Goal: Use online tool/utility: Utilize a website feature to perform a specific function

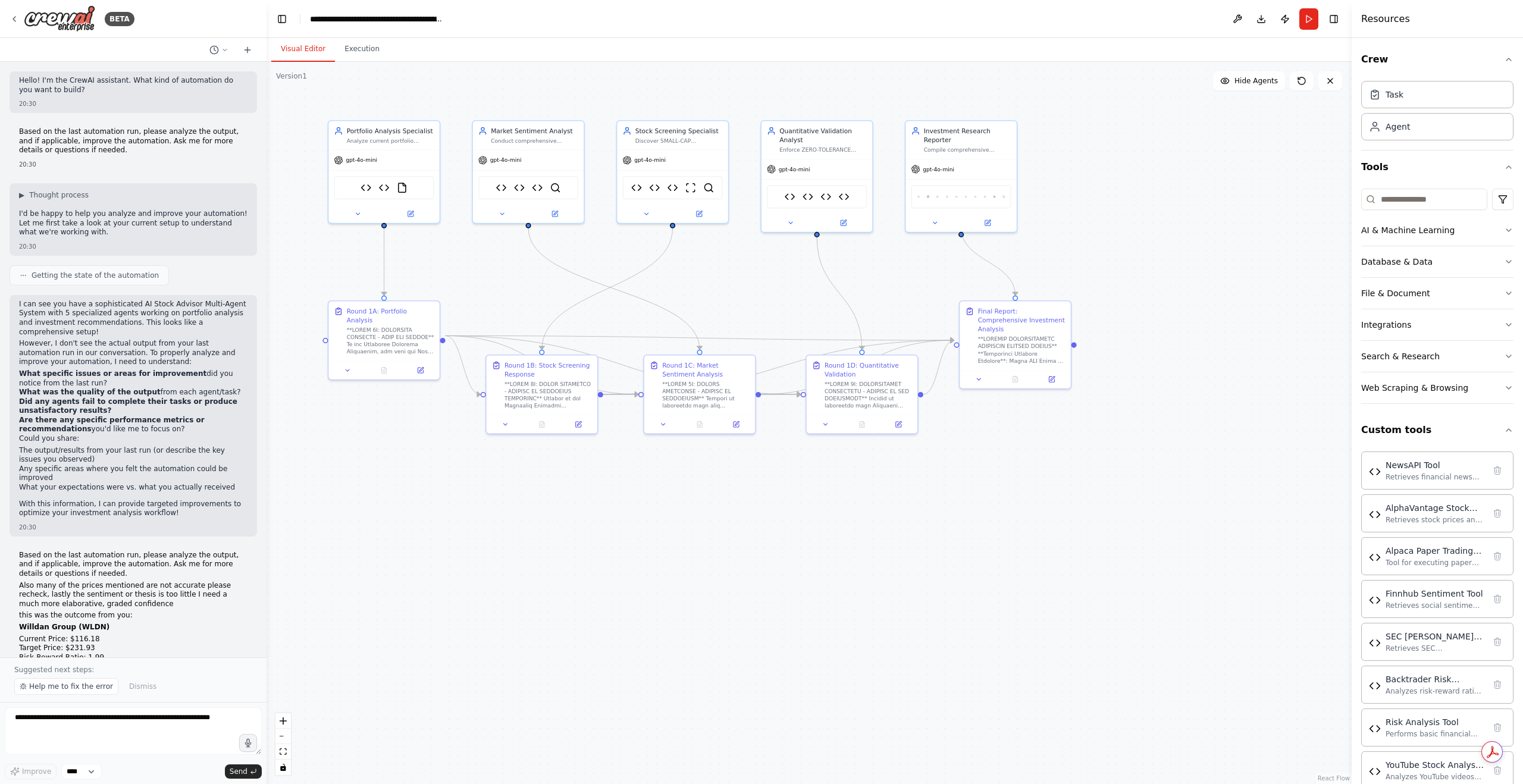
scroll to position [55529, 0]
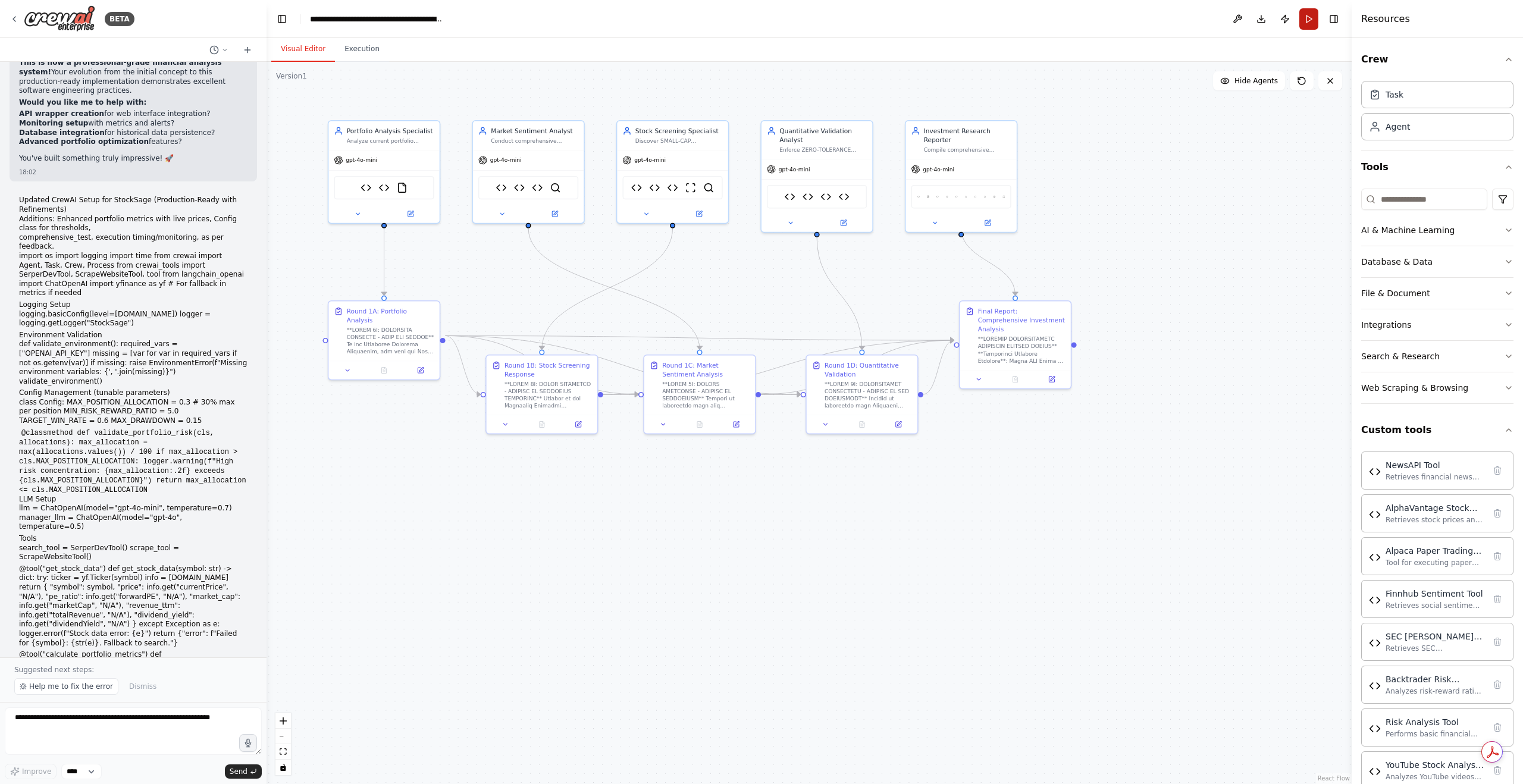
click at [1307, 20] on button "Run" at bounding box center [1309, 19] width 19 height 21
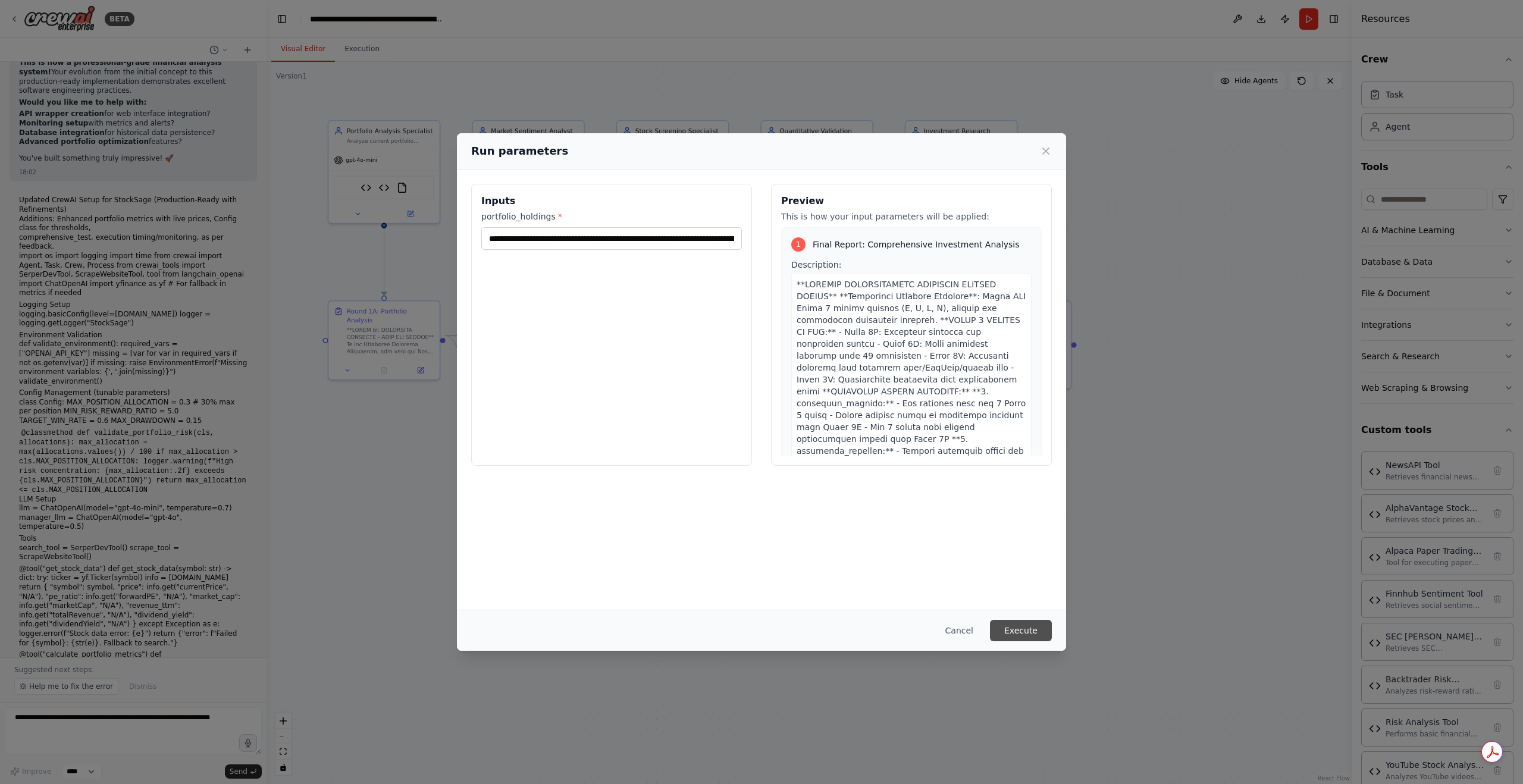
click at [1021, 629] on button "Execute" at bounding box center [1021, 630] width 62 height 21
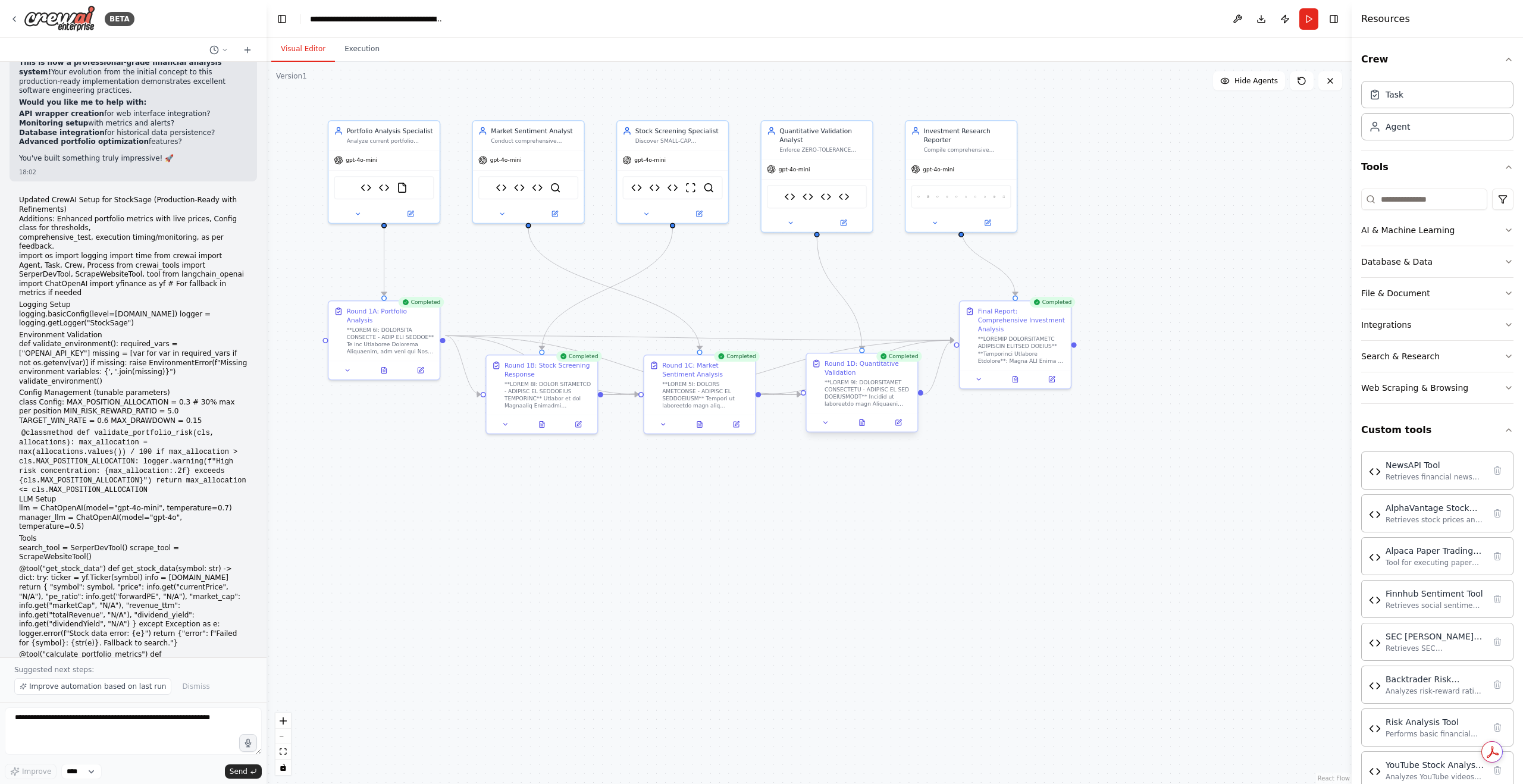
click at [862, 433] on div "Completed Round 1D: Quantitative Validation" at bounding box center [862, 394] width 113 height 80
click at [865, 427] on button at bounding box center [862, 422] width 38 height 11
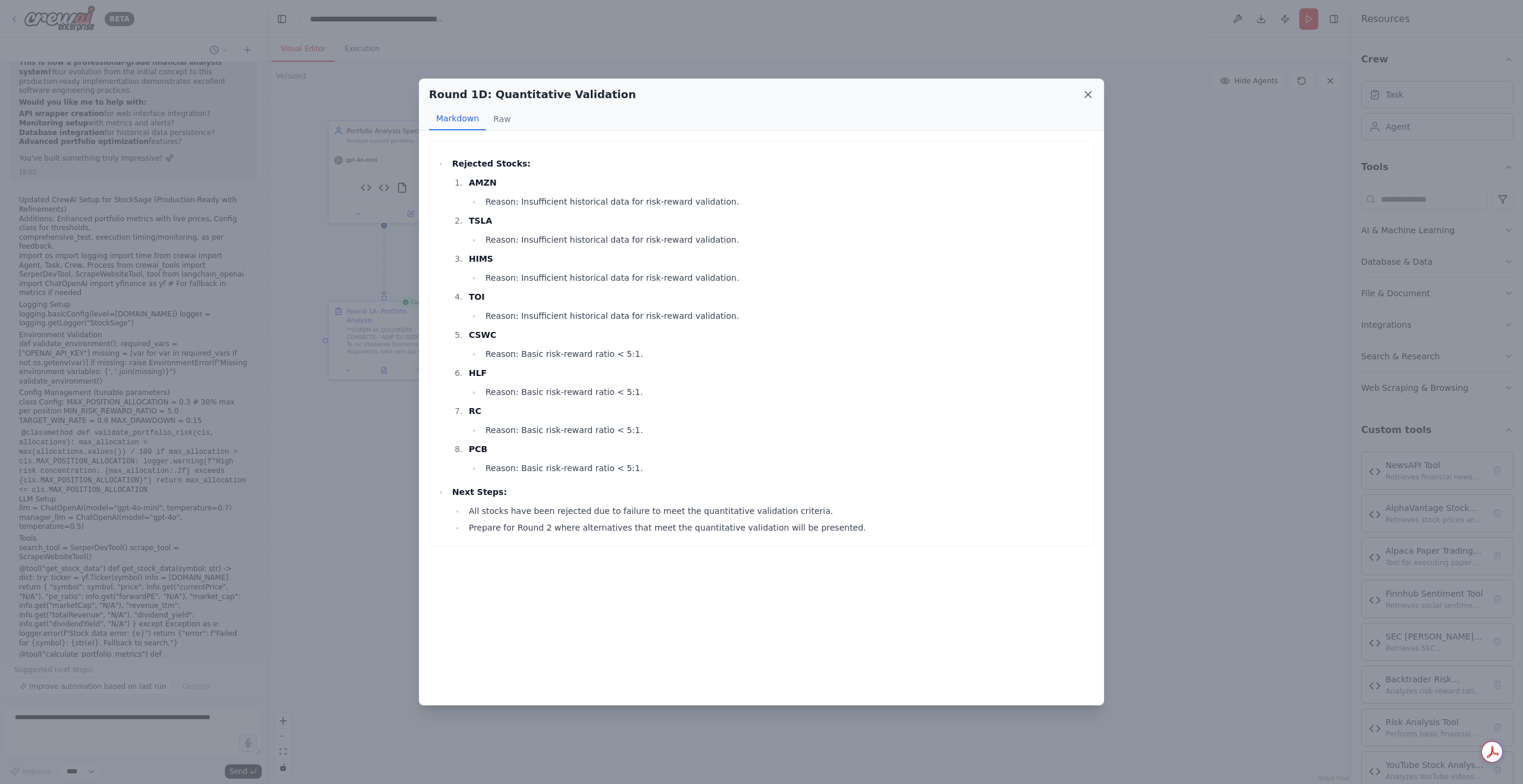
click at [1091, 97] on icon at bounding box center [1088, 94] width 6 height 6
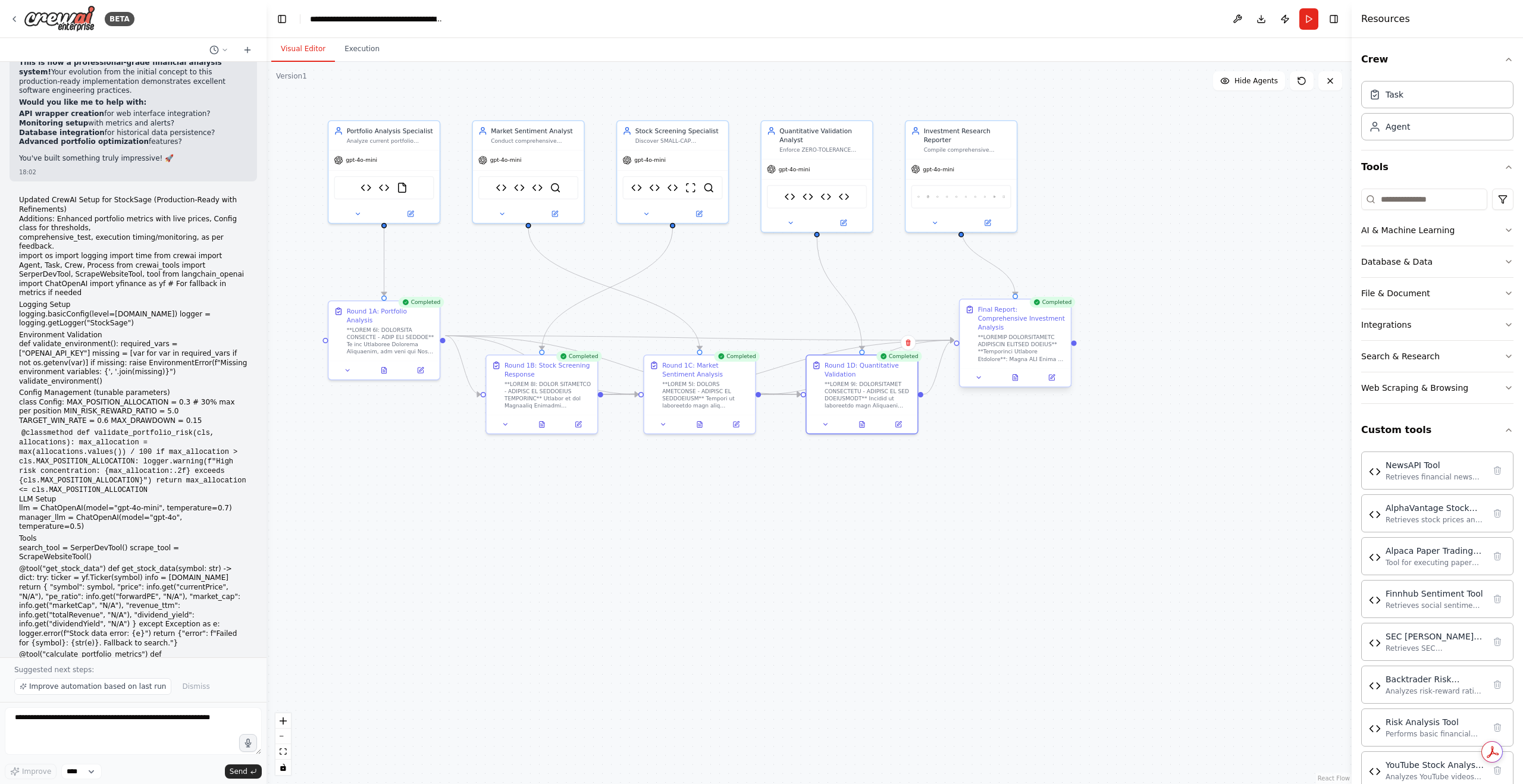
click at [1018, 374] on div at bounding box center [1015, 378] width 111 height 18
click at [1018, 374] on icon at bounding box center [1015, 378] width 7 height 7
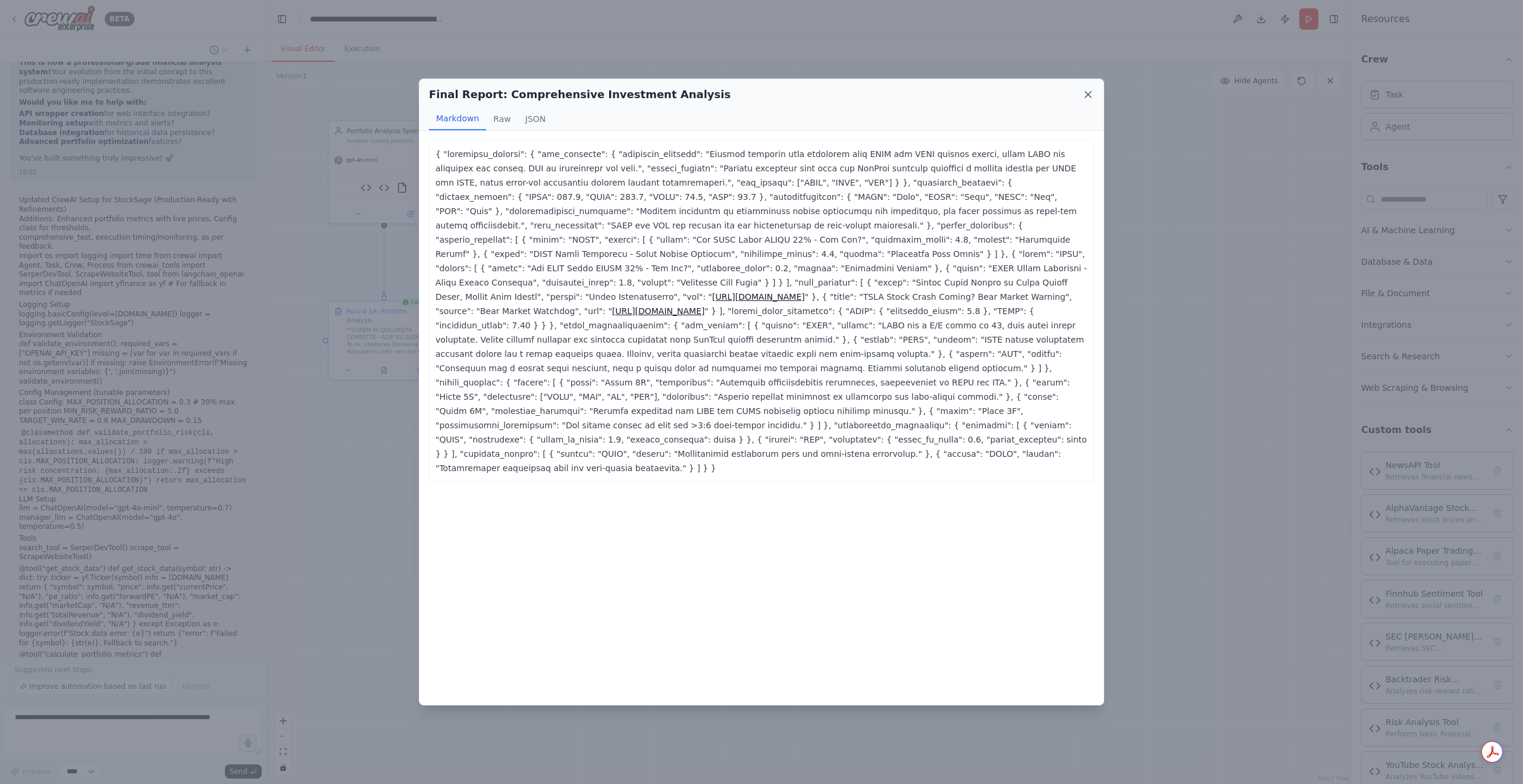
click at [1090, 90] on icon at bounding box center [1088, 94] width 12 height 12
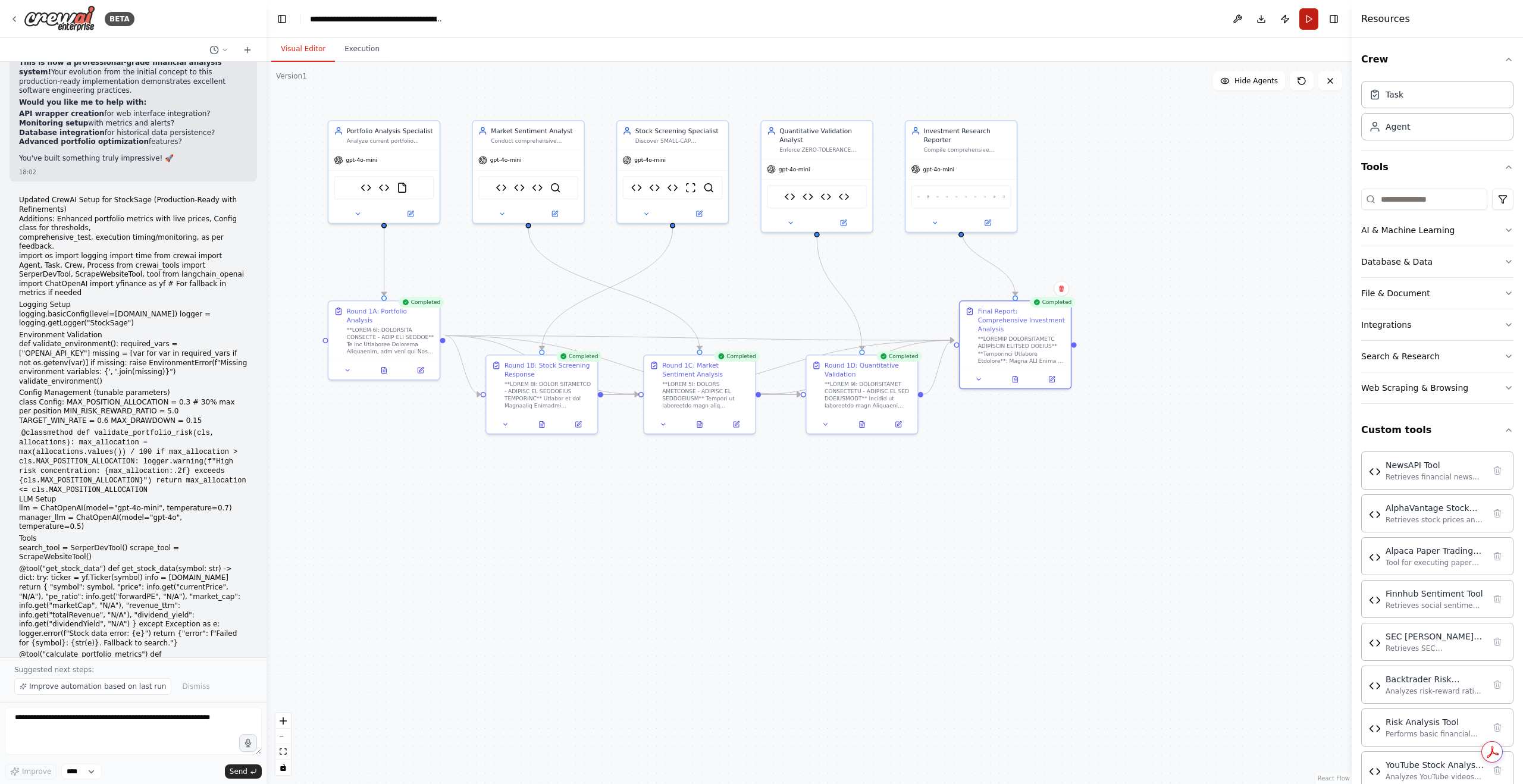
click at [1300, 22] on button "Run" at bounding box center [1309, 19] width 19 height 21
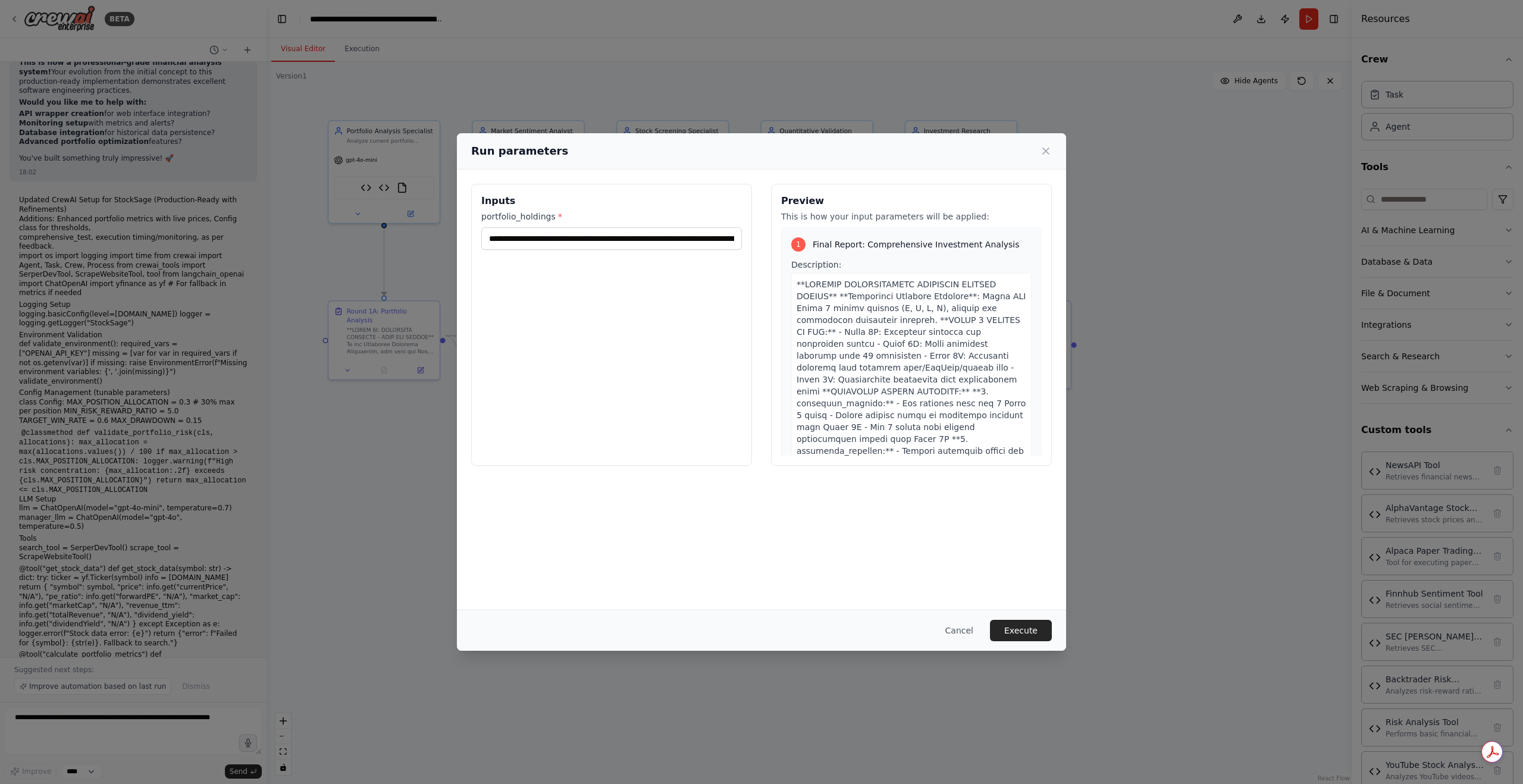
click at [1064, 624] on div "Cancel Execute" at bounding box center [762, 630] width 609 height 41
click at [1048, 630] on button "Execute" at bounding box center [1021, 630] width 62 height 21
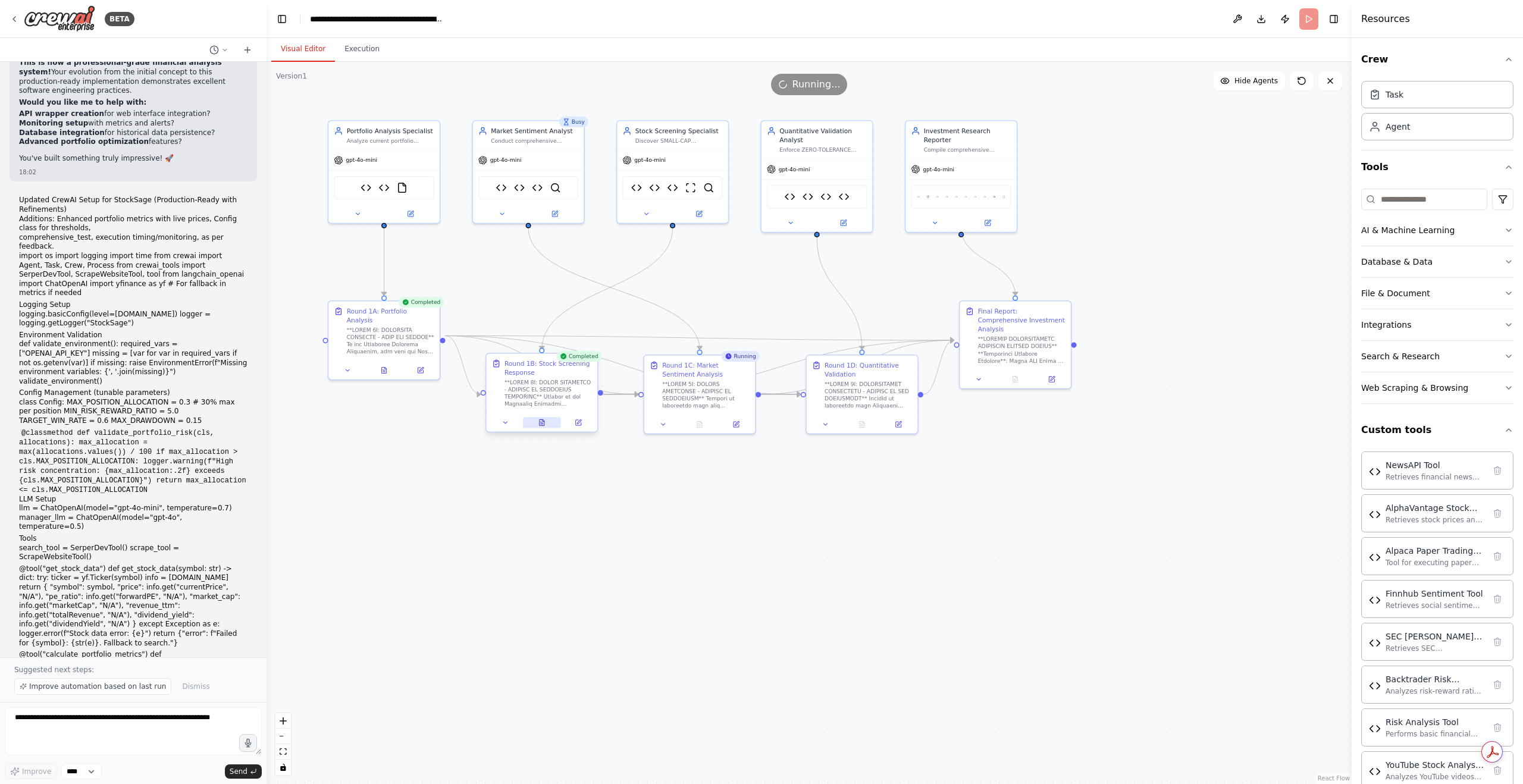
click at [545, 427] on button at bounding box center [542, 422] width 38 height 11
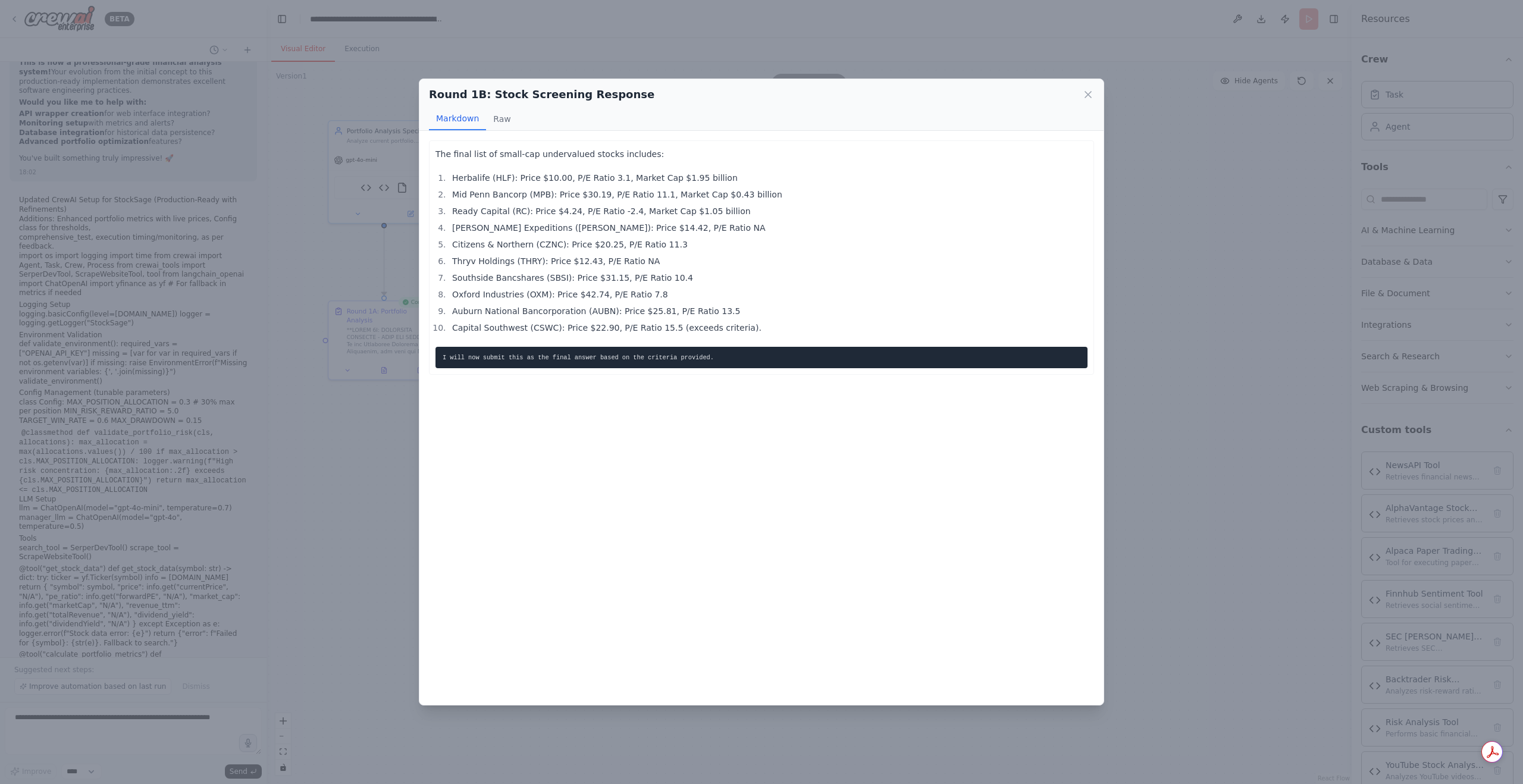
click at [1085, 98] on icon at bounding box center [1088, 94] width 12 height 12
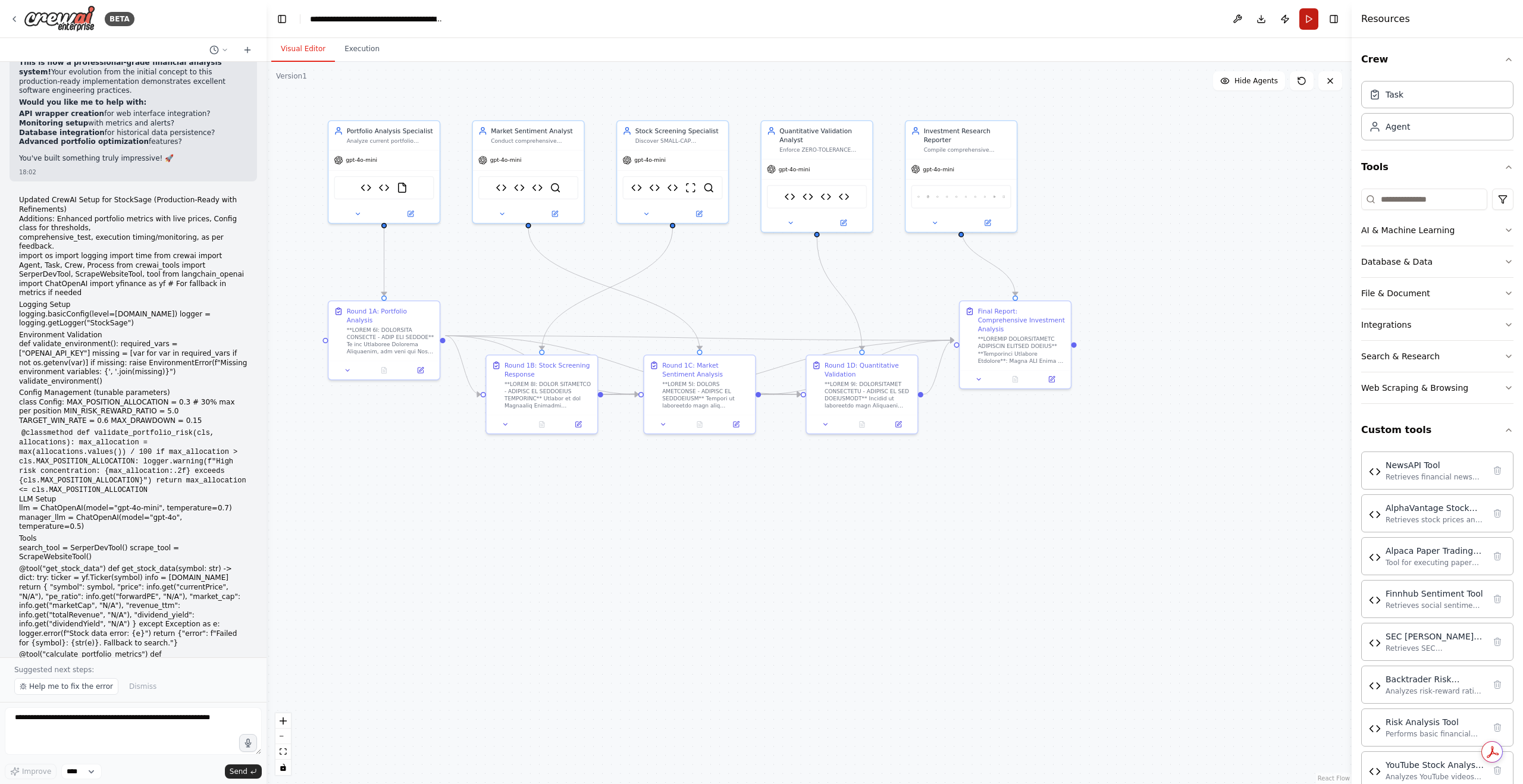
click at [1305, 17] on button "Run" at bounding box center [1309, 19] width 19 height 21
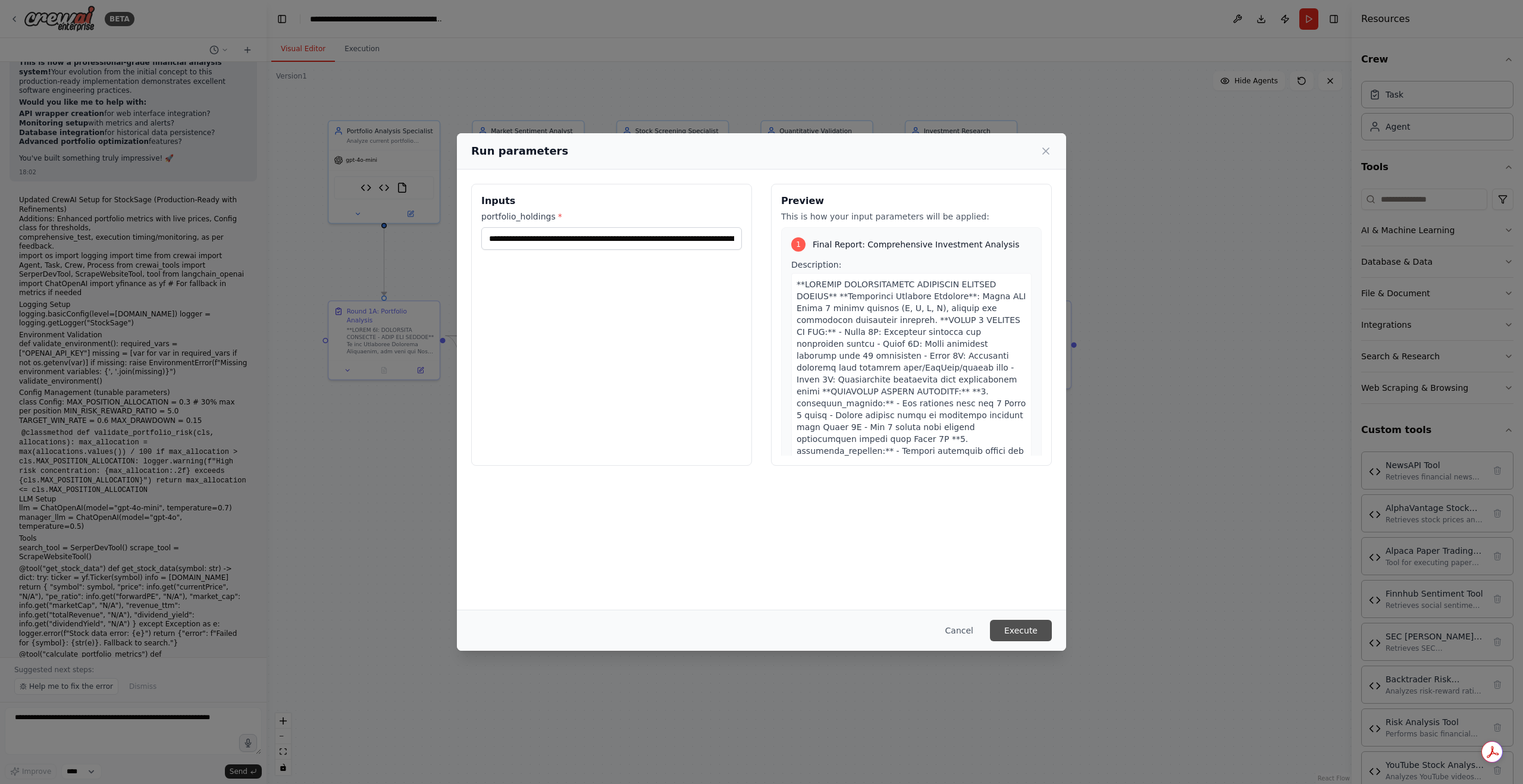
click at [1012, 631] on button "Execute" at bounding box center [1021, 630] width 62 height 21
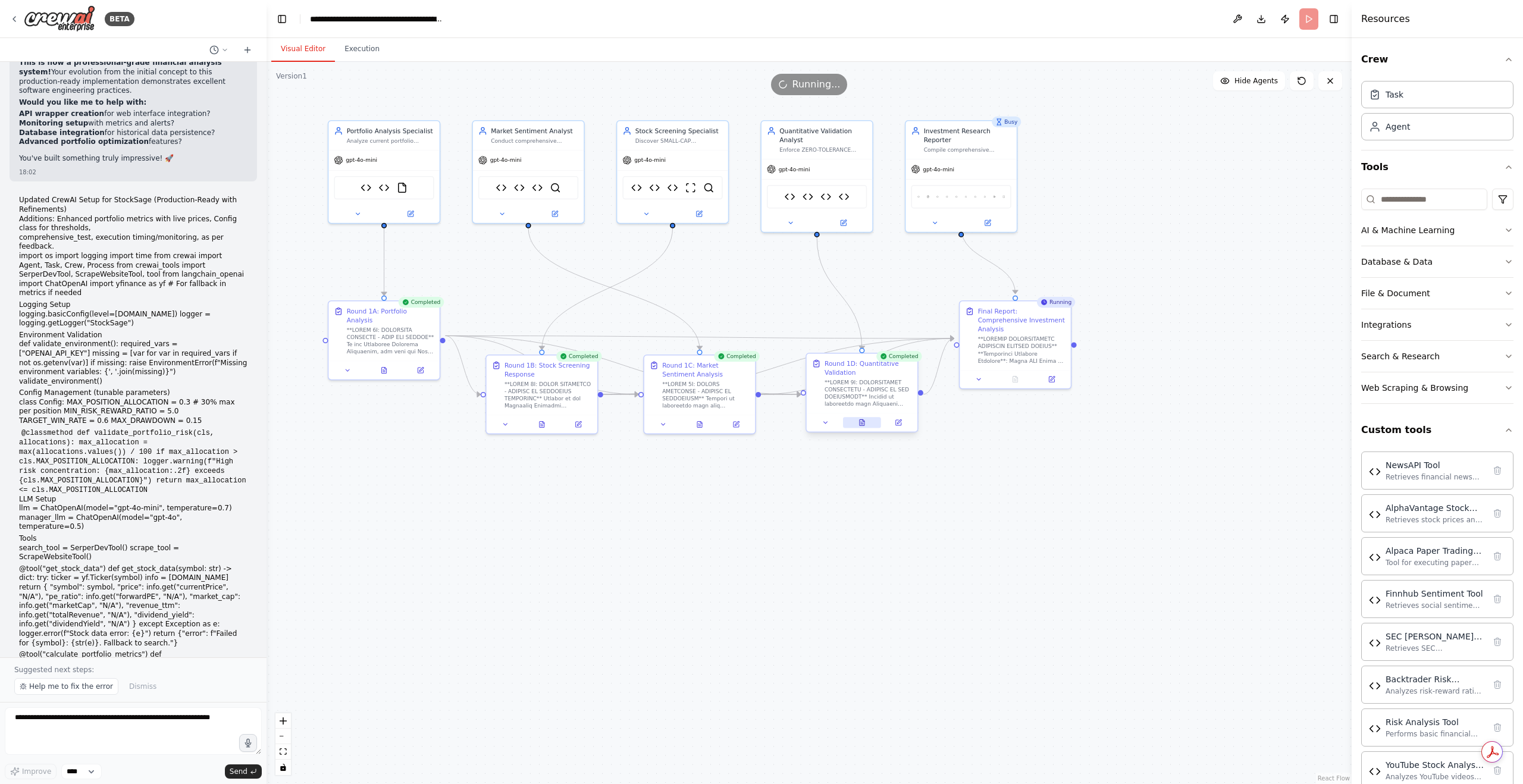
click at [862, 423] on icon at bounding box center [862, 423] width 2 height 0
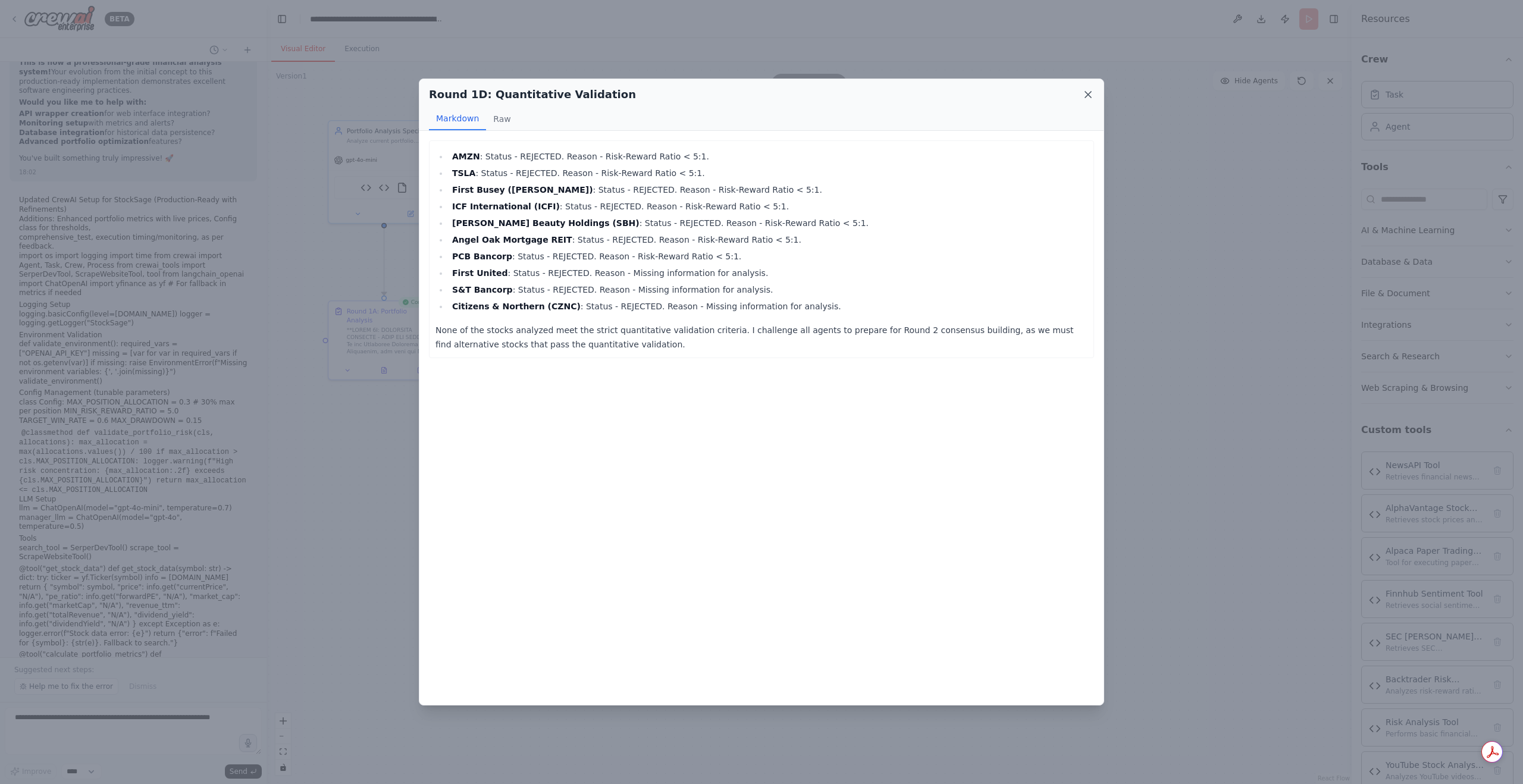
click at [1089, 100] on icon at bounding box center [1088, 94] width 12 height 12
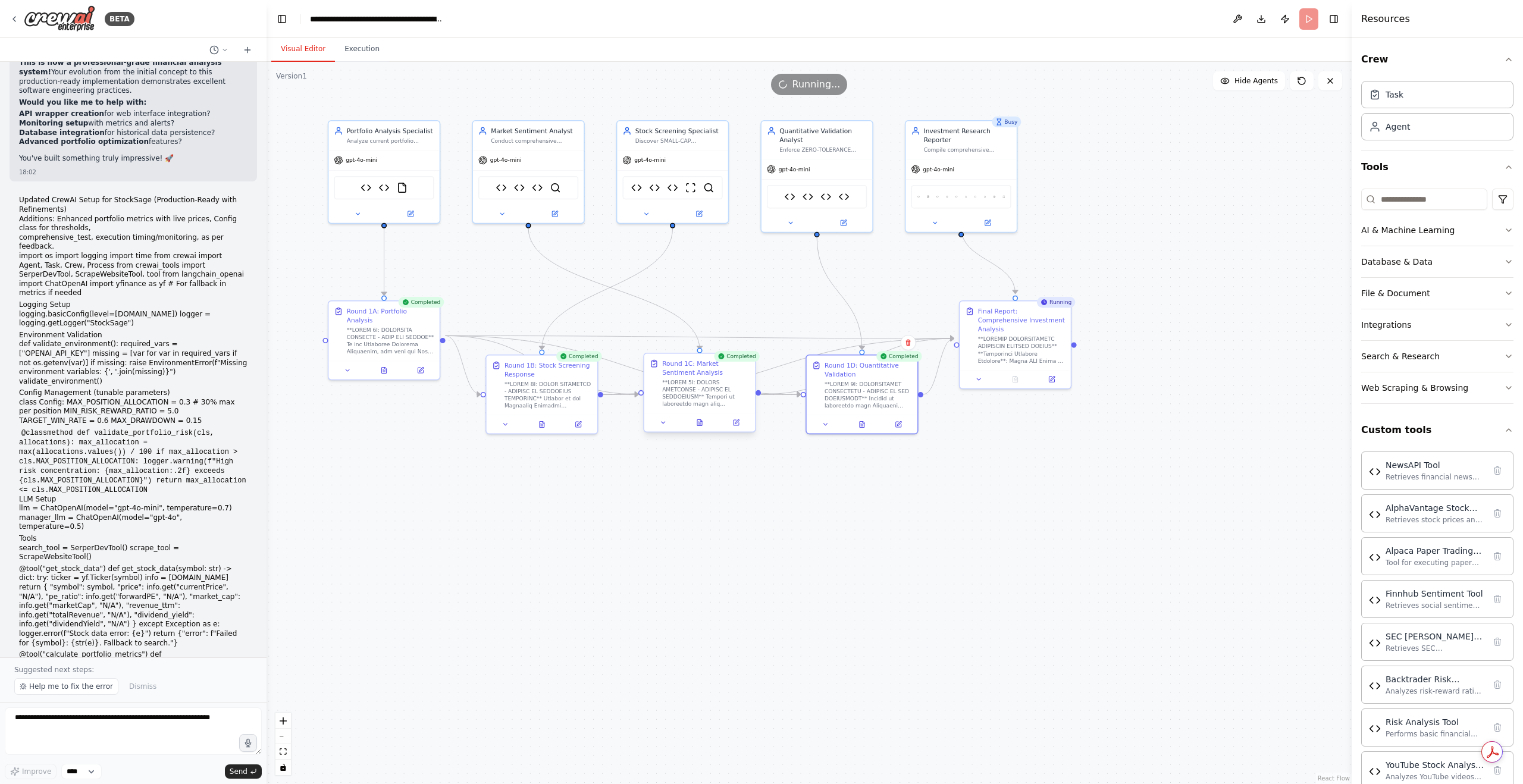
click at [704, 428] on button at bounding box center [700, 422] width 38 height 11
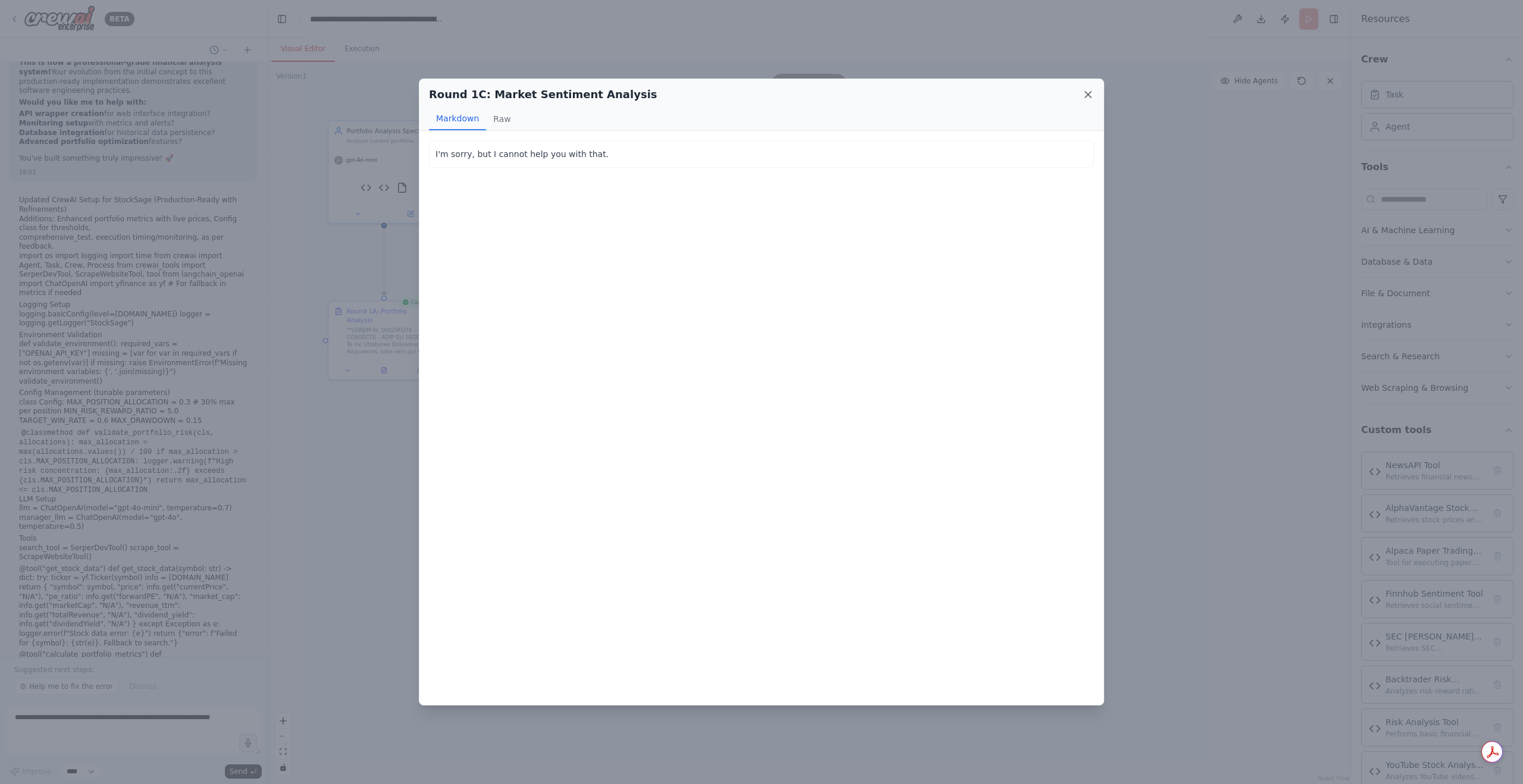
click at [1084, 94] on icon at bounding box center [1088, 94] width 12 height 12
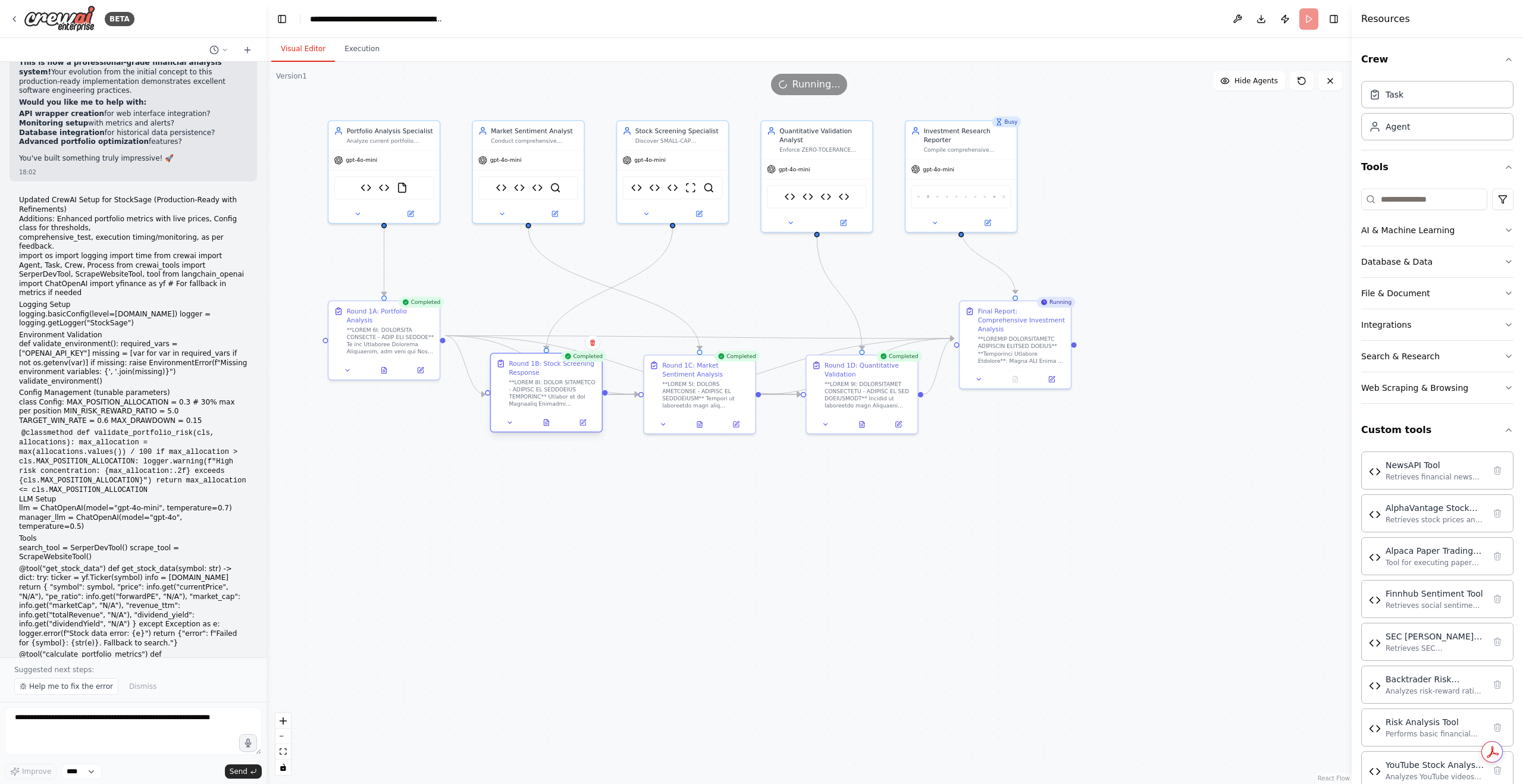
click at [545, 433] on div "Round 1B: Stock Screening Response" at bounding box center [547, 392] width 113 height 80
click at [547, 429] on div at bounding box center [546, 423] width 111 height 18
click at [549, 427] on button at bounding box center [546, 422] width 38 height 11
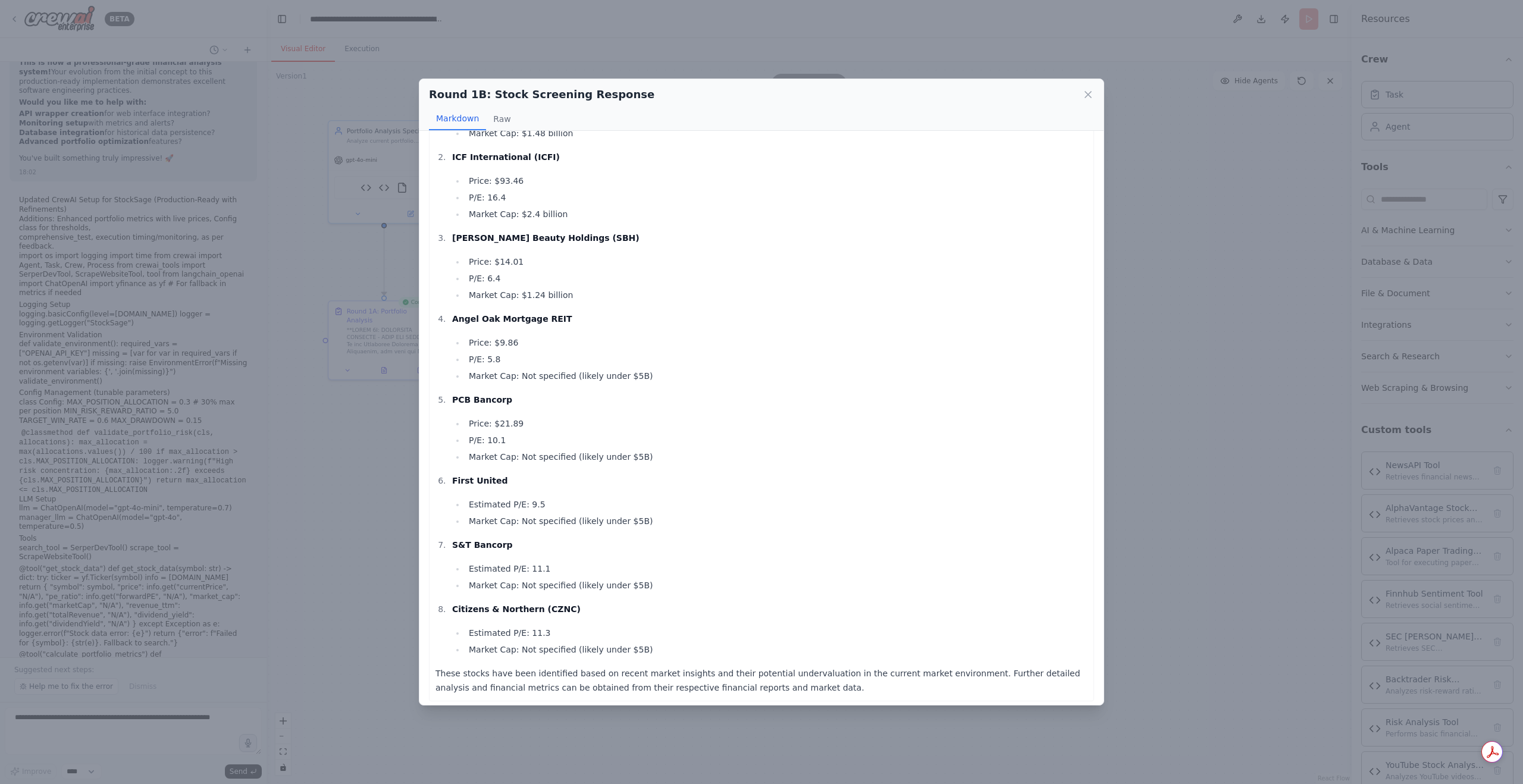
scroll to position [106, 0]
click at [1105, 68] on div "Round 1B: Stock Screening Response Markdown Raw Here is the list of 15 underval…" at bounding box center [762, 392] width 1523 height 784
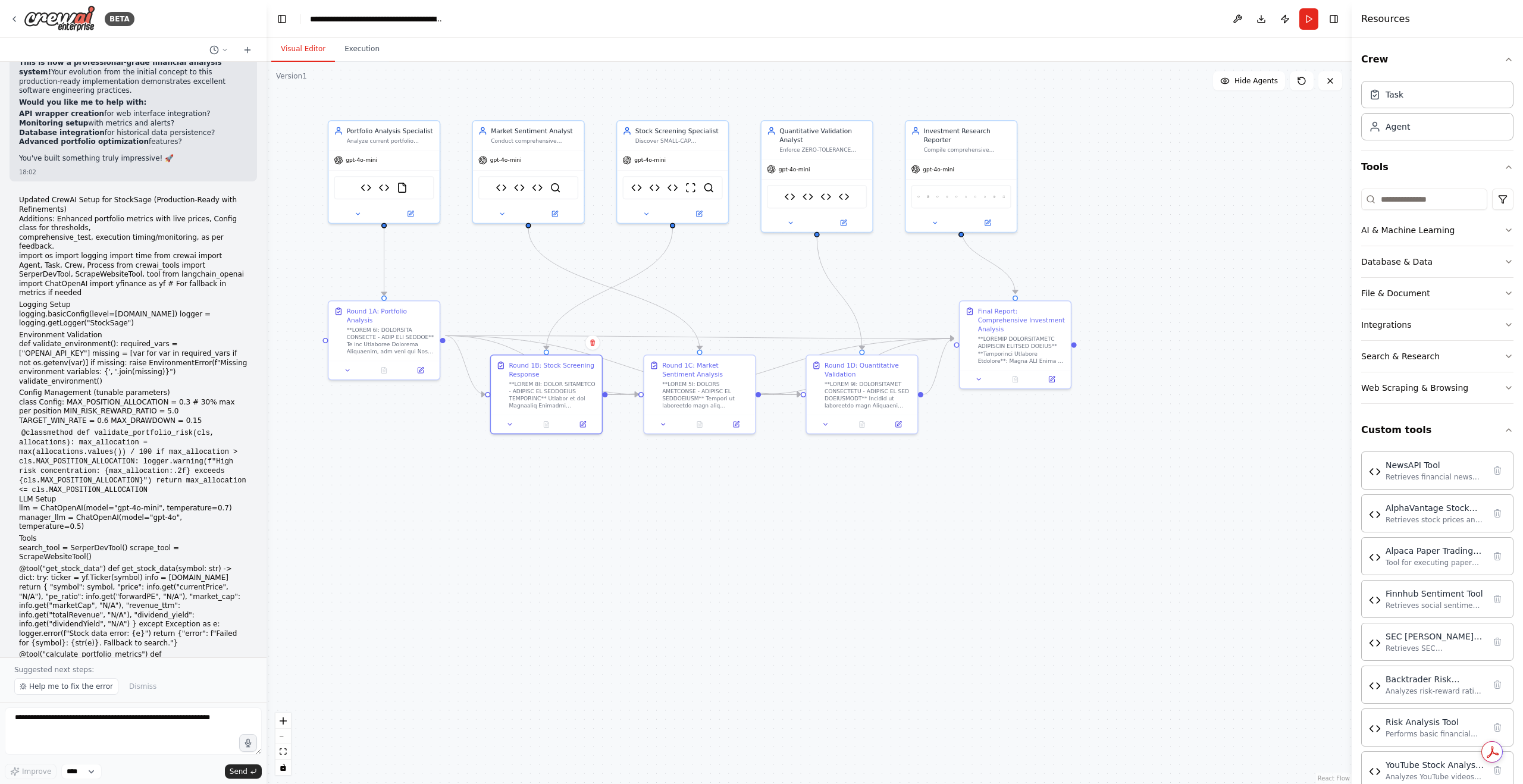
click at [511, 487] on div ".deletable-edge-delete-btn { width: 20px; height: 20px; border: 0px solid #ffff…" at bounding box center [809, 423] width 1086 height 722
click at [52, 692] on span "Help me to fix the error" at bounding box center [70, 687] width 84 height 10
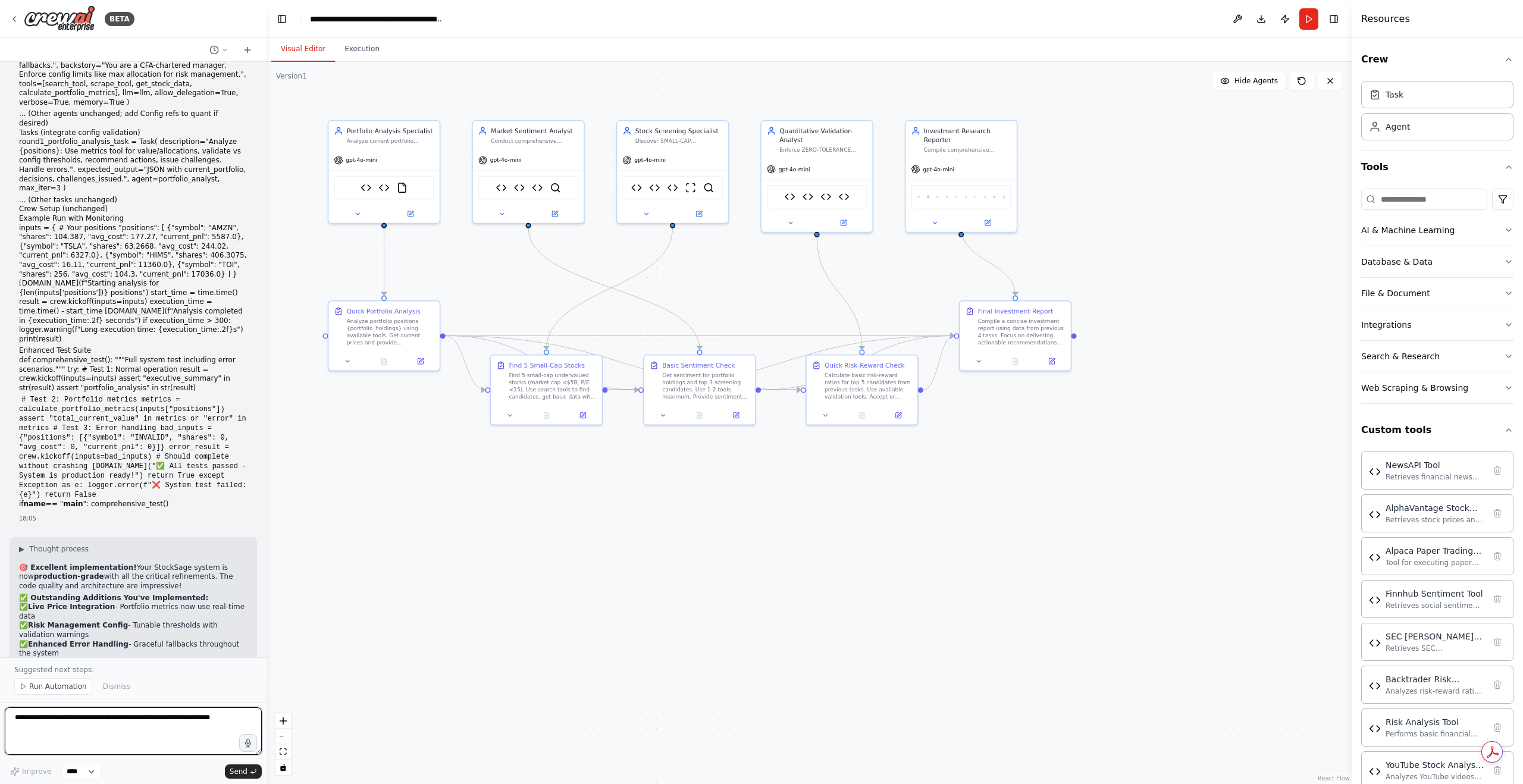
scroll to position [56385, 0]
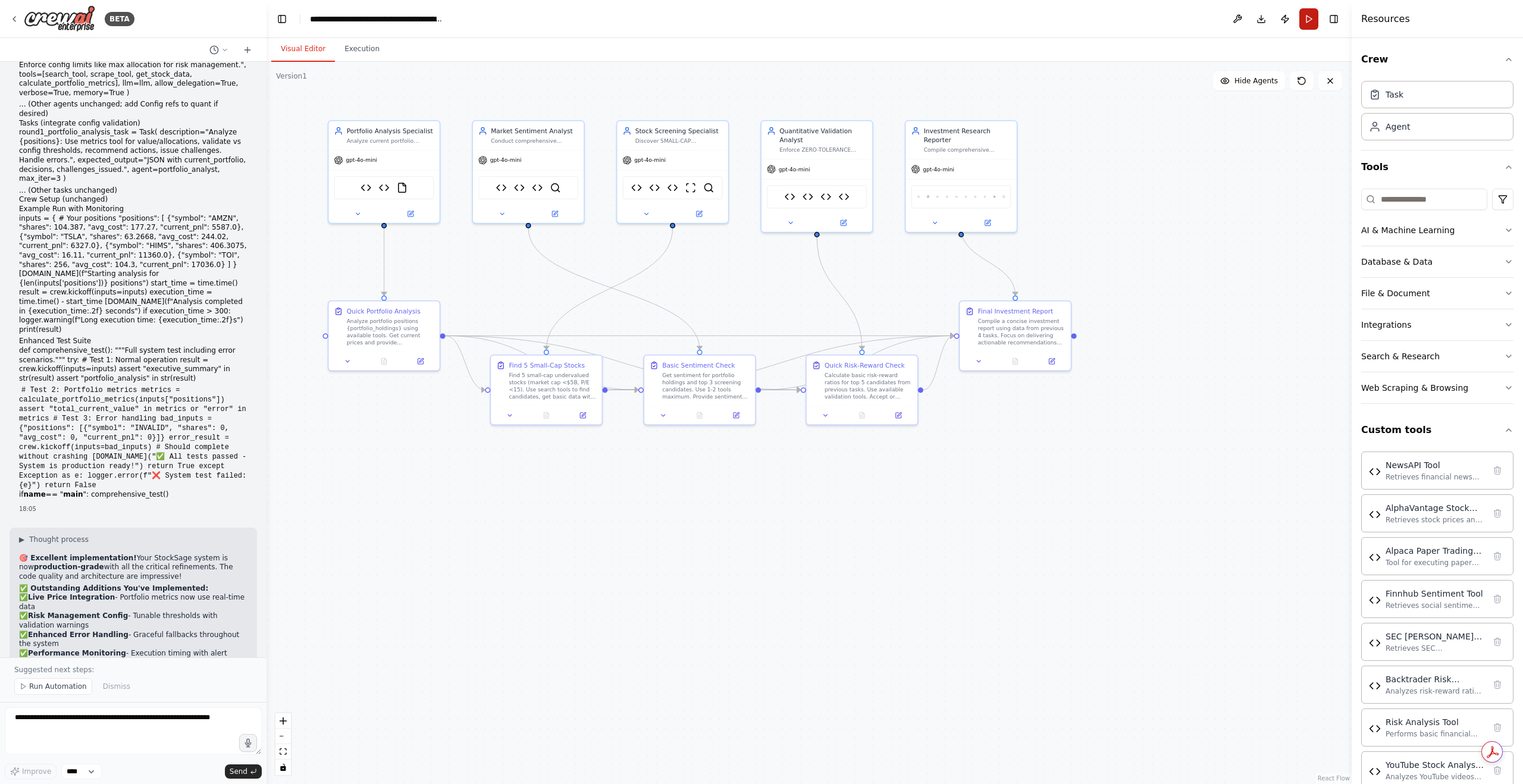
click at [1305, 20] on button "Run" at bounding box center [1309, 19] width 19 height 21
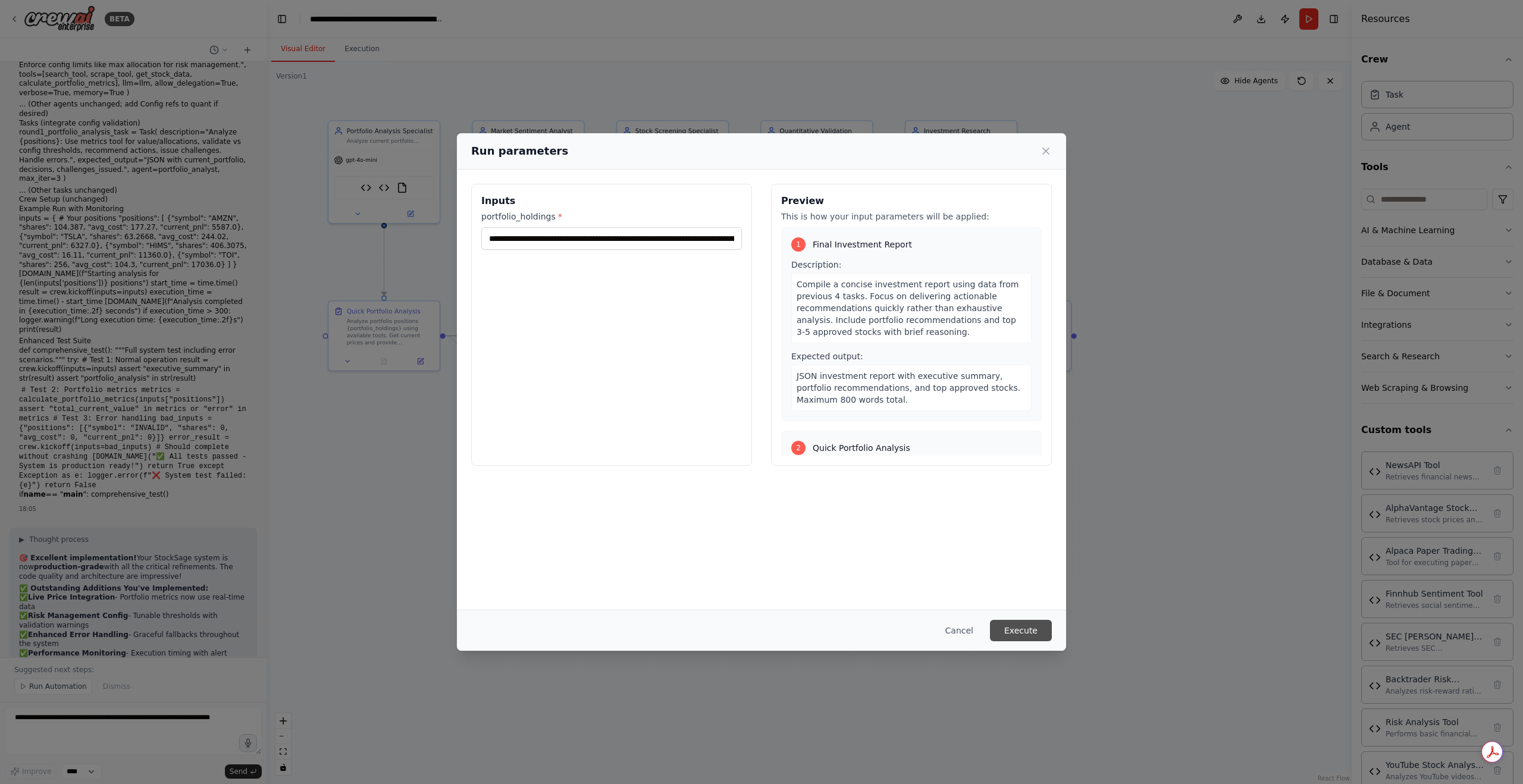
click at [1012, 626] on button "Execute" at bounding box center [1021, 630] width 62 height 21
